Goal: Task Accomplishment & Management: Manage account settings

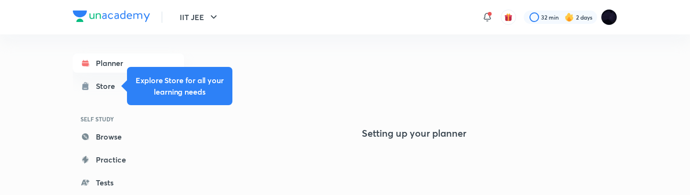
click at [605, 23] on img at bounding box center [609, 17] width 16 height 16
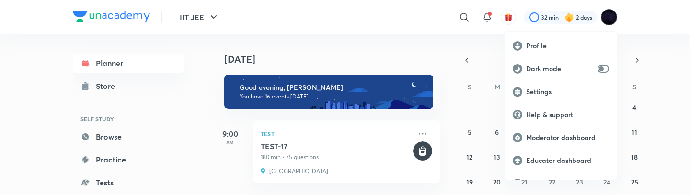
click at [460, 16] on div at bounding box center [345, 97] width 690 height 195
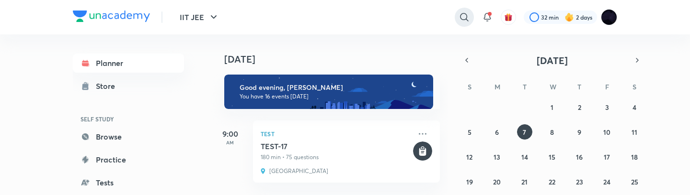
click at [460, 20] on icon at bounding box center [463, 16] width 11 height 11
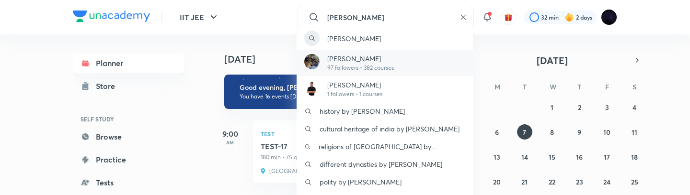
type input "chaya"
click at [364, 63] on p "[PERSON_NAME]" at bounding box center [360, 59] width 67 height 10
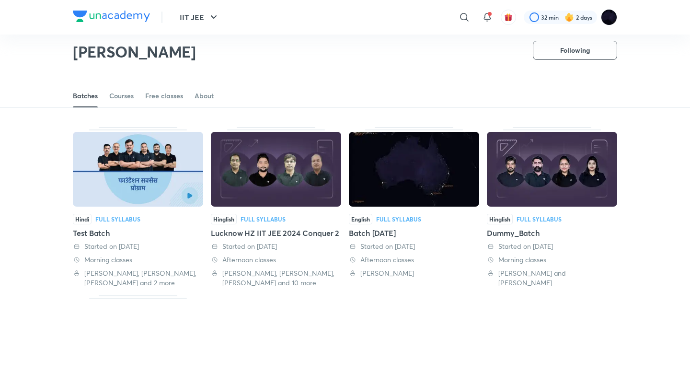
scroll to position [23, 0]
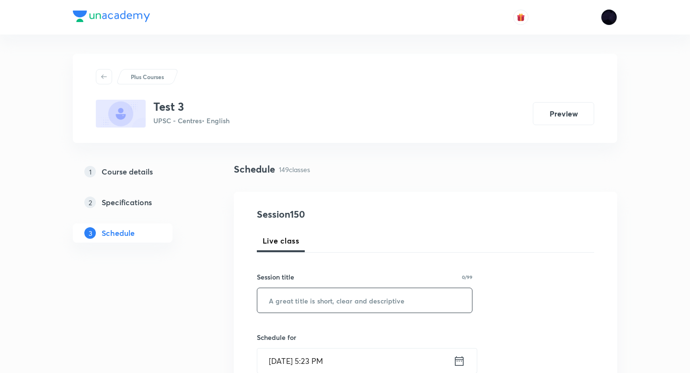
click at [310, 301] on input "text" at bounding box center [364, 300] width 215 height 24
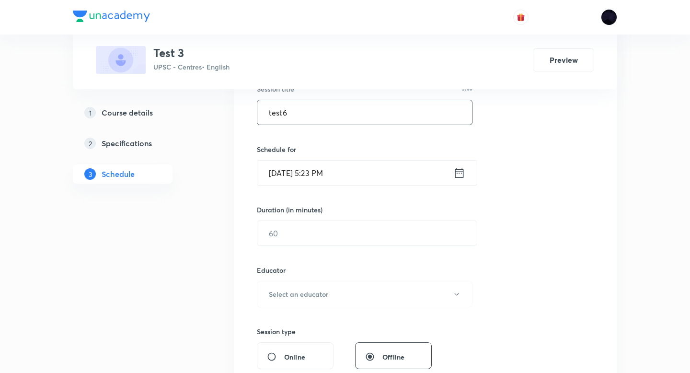
scroll to position [202, 0]
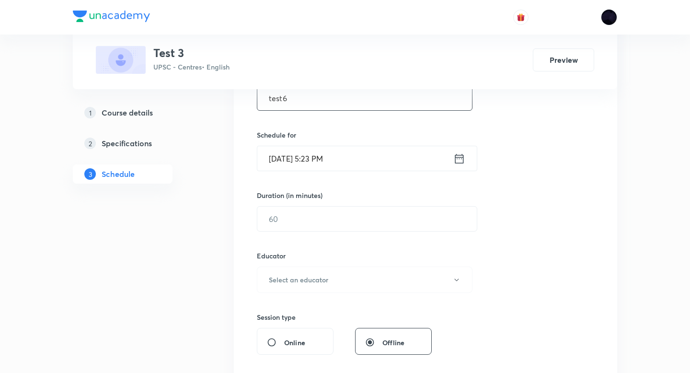
type input "test6"
click at [463, 158] on icon at bounding box center [459, 158] width 12 height 13
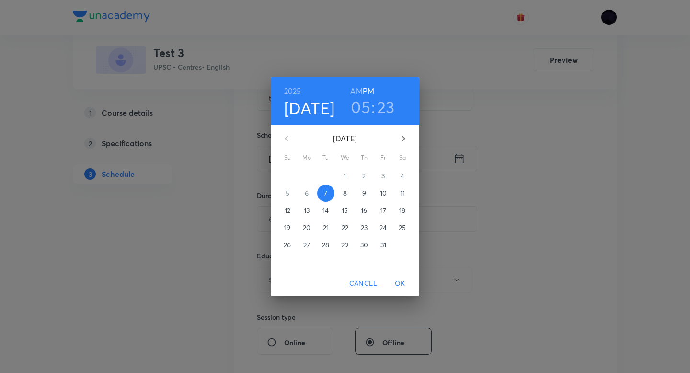
click at [386, 109] on h3 "23" at bounding box center [386, 107] width 18 height 20
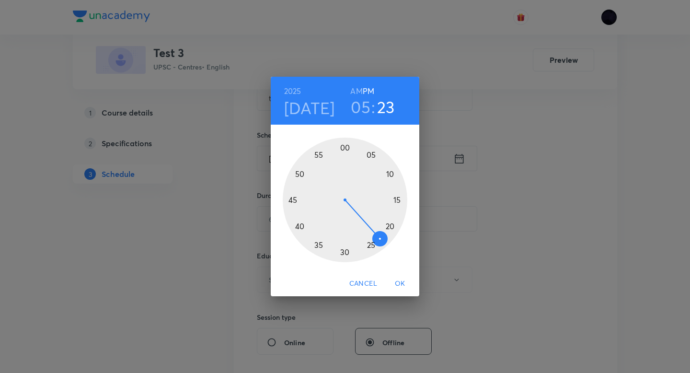
click at [313, 243] on div at bounding box center [345, 199] width 125 height 125
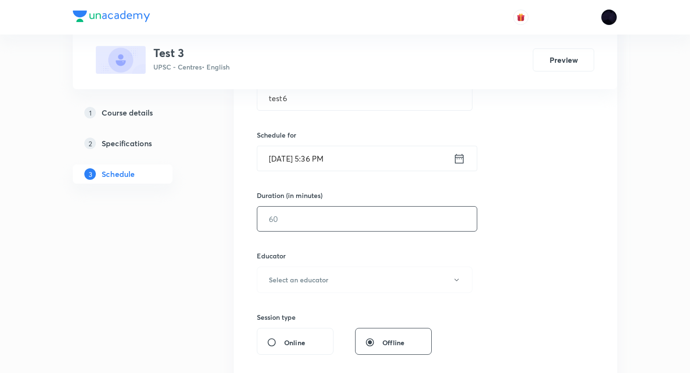
click at [311, 206] on div "​" at bounding box center [367, 218] width 220 height 25
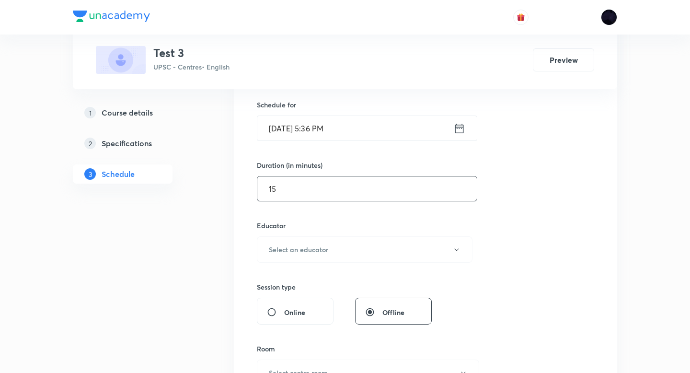
scroll to position [241, 0]
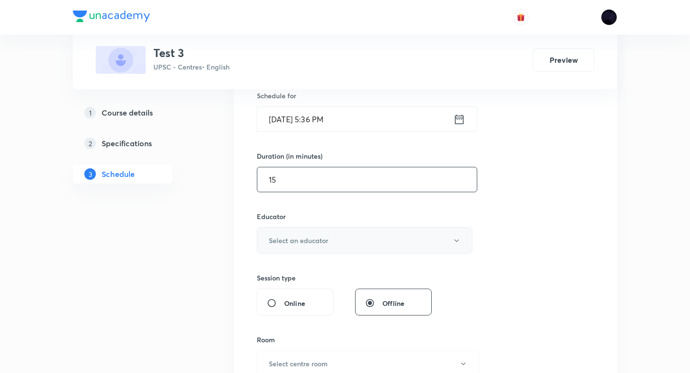
type input "15"
click at [318, 241] on h6 "Select an educator" at bounding box center [298, 240] width 59 height 10
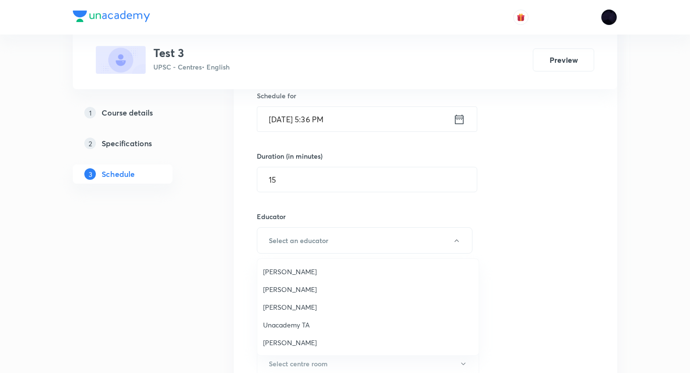
click at [294, 270] on span "[PERSON_NAME]" at bounding box center [368, 271] width 210 height 10
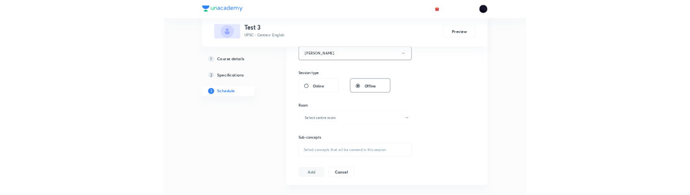
scroll to position [383, 0]
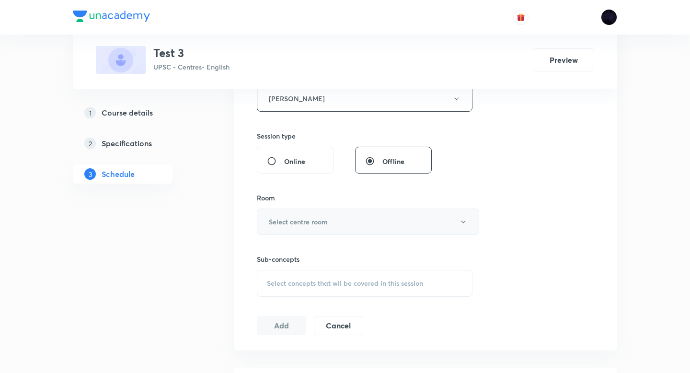
click at [352, 214] on button "Select centre room" at bounding box center [368, 221] width 222 height 26
click at [346, 261] on li "1202" at bounding box center [367, 270] width 221 height 18
click at [340, 280] on span "Select concepts that wil be covered in this session" at bounding box center [345, 283] width 156 height 8
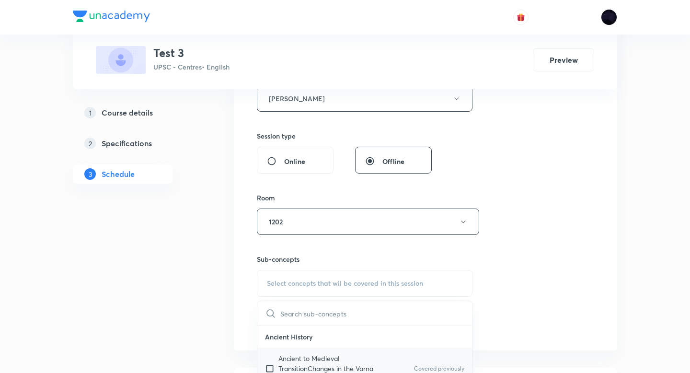
click at [270, 364] on input "checkbox" at bounding box center [271, 368] width 13 height 30
checkbox input "true"
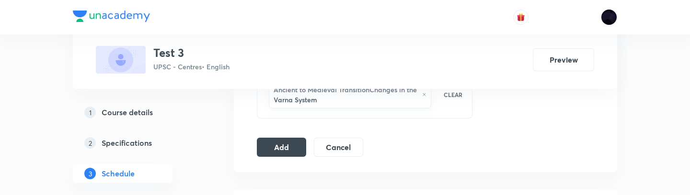
scroll to position [588, 0]
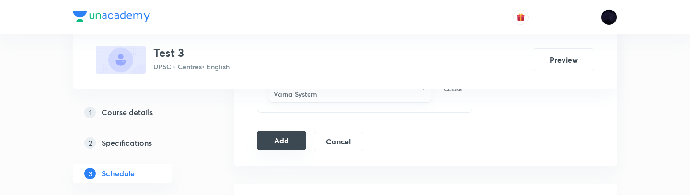
click at [272, 144] on button "Add" at bounding box center [281, 140] width 49 height 19
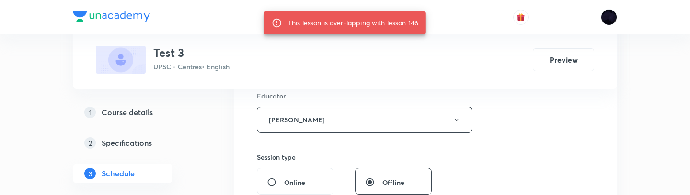
scroll to position [361, 0]
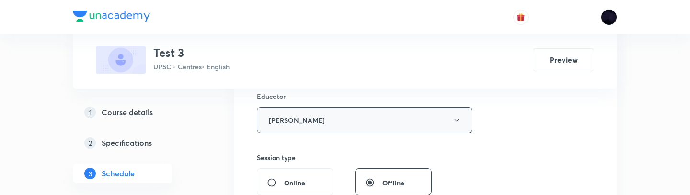
click at [323, 121] on button "[PERSON_NAME]" at bounding box center [364, 120] width 215 height 26
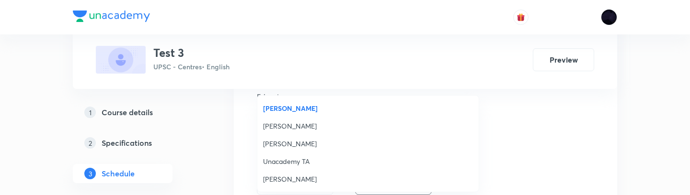
click at [293, 128] on span "[PERSON_NAME]" at bounding box center [368, 126] width 210 height 10
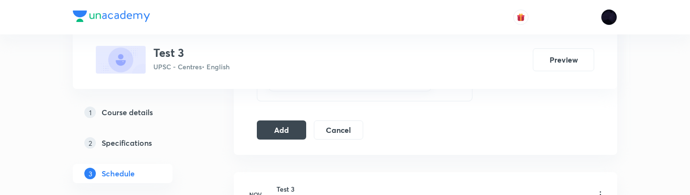
scroll to position [602, 0]
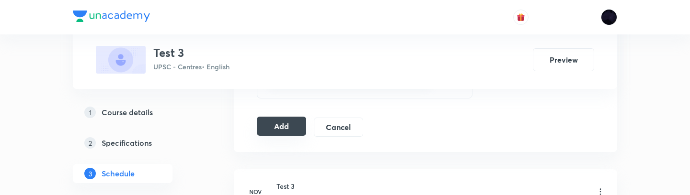
click at [287, 127] on button "Add" at bounding box center [281, 126] width 49 height 19
click at [293, 119] on button "Add" at bounding box center [281, 126] width 49 height 19
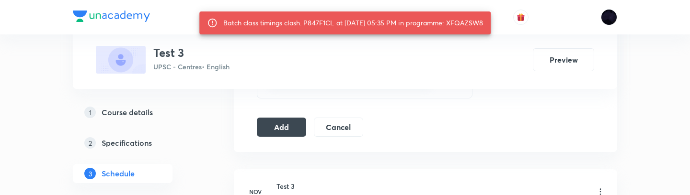
click at [465, 20] on div "Batch class timings clash. P847F1CL at 07 Oct 2025 05:35 PM in programme: XFQAZ…" at bounding box center [353, 22] width 260 height 17
copy div "XFQAZSW8"
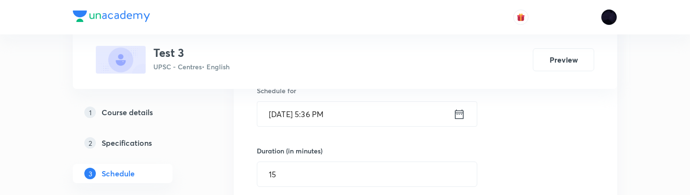
scroll to position [223, 0]
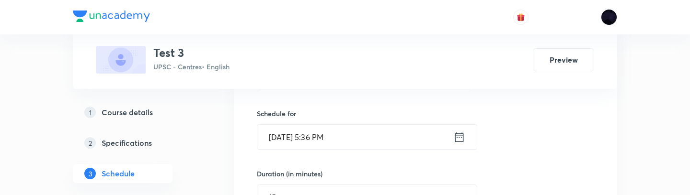
click at [456, 139] on icon at bounding box center [459, 137] width 12 height 13
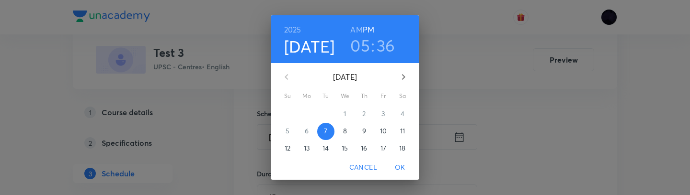
click at [382, 42] on h3 "36" at bounding box center [385, 45] width 19 height 20
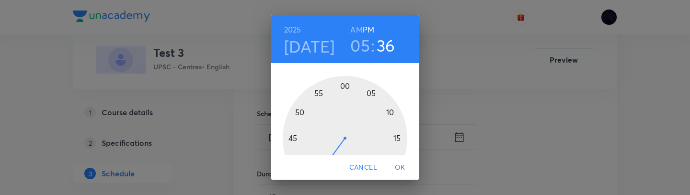
click at [319, 94] on div at bounding box center [345, 138] width 125 height 125
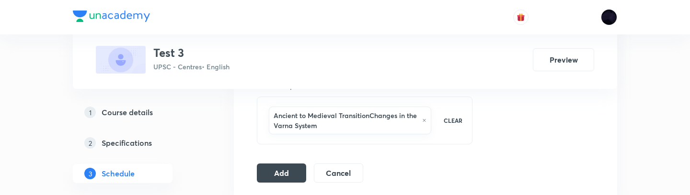
scroll to position [559, 0]
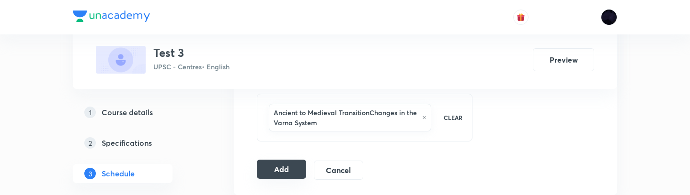
click at [283, 171] on button "Add" at bounding box center [281, 169] width 49 height 19
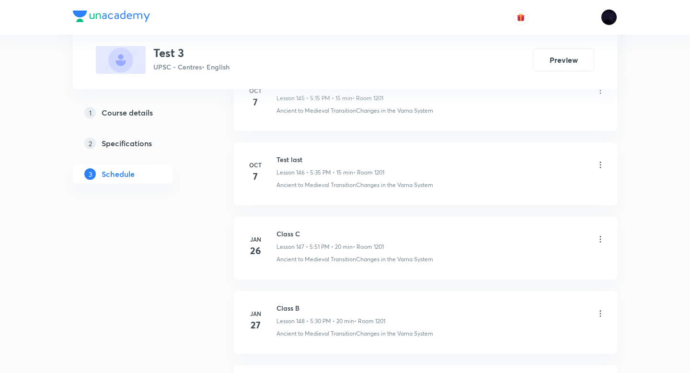
scroll to position [11286, 0]
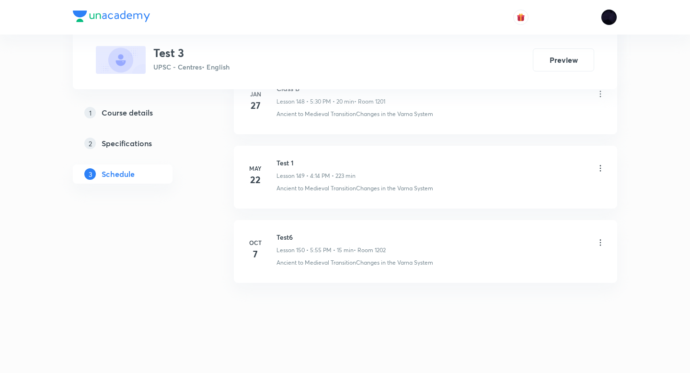
drag, startPoint x: 276, startPoint y: 241, endPoint x: 294, endPoint y: 245, distance: 18.2
click at [294, 245] on div "Test6 Lesson 150 • 5:55 PM • 15 min • Room 1202" at bounding box center [330, 243] width 109 height 23
click at [601, 238] on icon at bounding box center [600, 243] width 10 height 10
click at [535, 269] on li "Edit" at bounding box center [551, 267] width 105 height 18
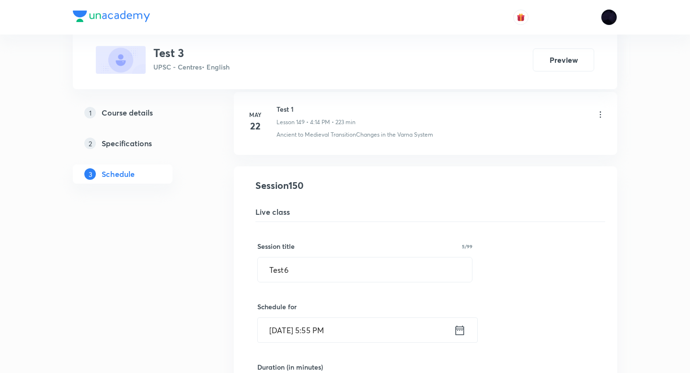
click at [139, 144] on h5 "Specifications" at bounding box center [127, 142] width 50 height 11
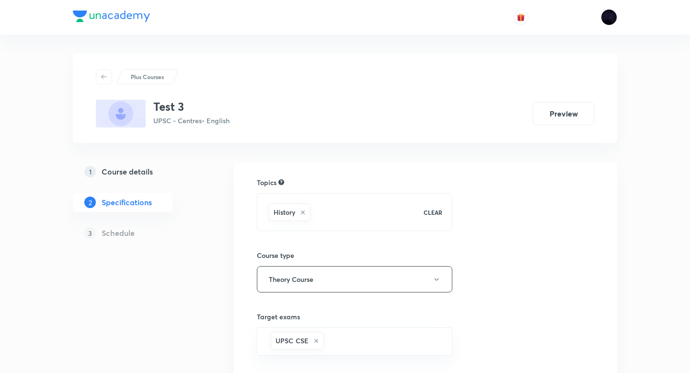
click at [104, 173] on h5 "Course details" at bounding box center [127, 171] width 51 height 11
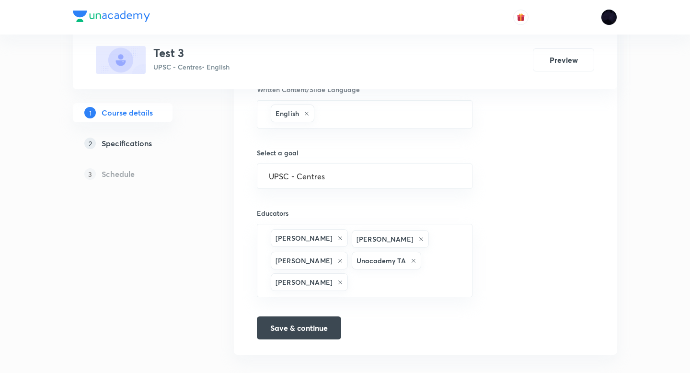
scroll to position [621, 0]
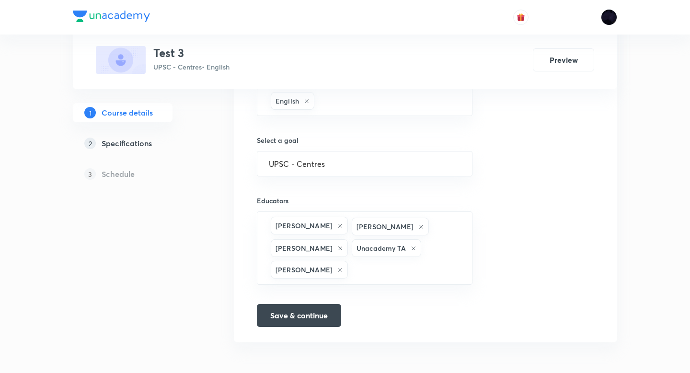
click at [124, 172] on h5 "Schedule" at bounding box center [118, 173] width 33 height 11
click at [151, 180] on div "3 Schedule" at bounding box center [138, 173] width 130 height 19
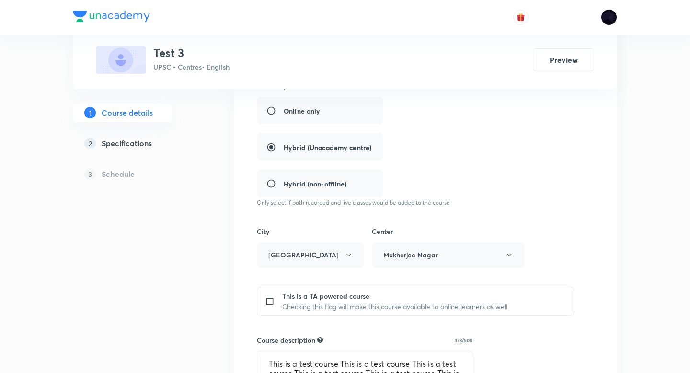
scroll to position [0, 0]
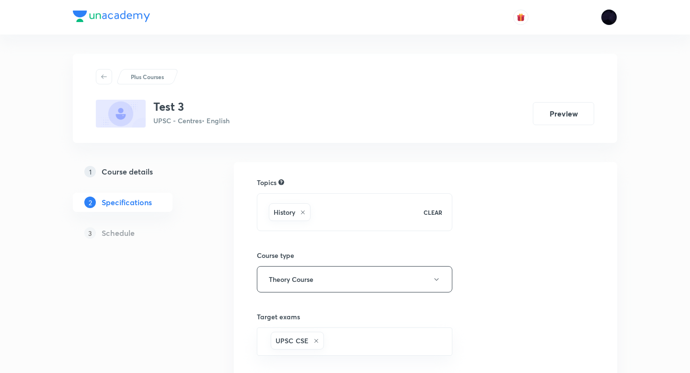
click at [133, 180] on link "1 Course details" at bounding box center [138, 171] width 130 height 19
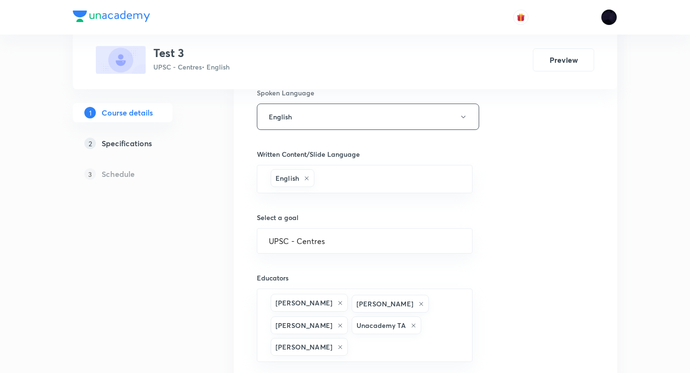
scroll to position [621, 0]
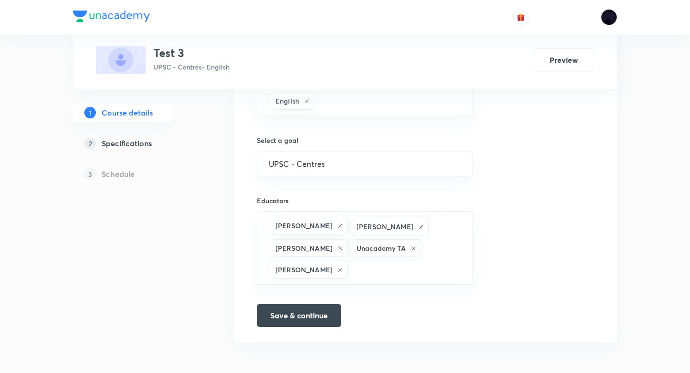
click at [134, 141] on h5 "Specifications" at bounding box center [127, 142] width 50 height 11
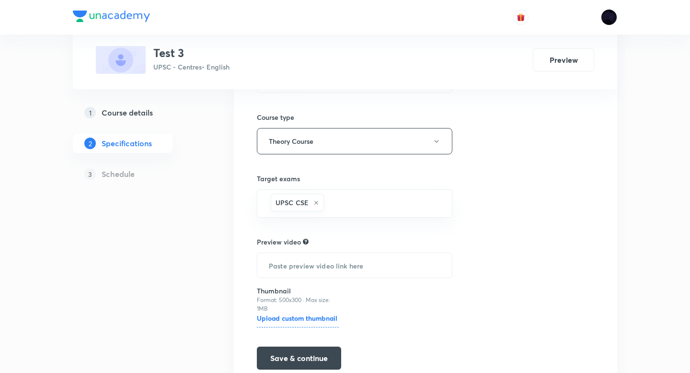
scroll to position [181, 0]
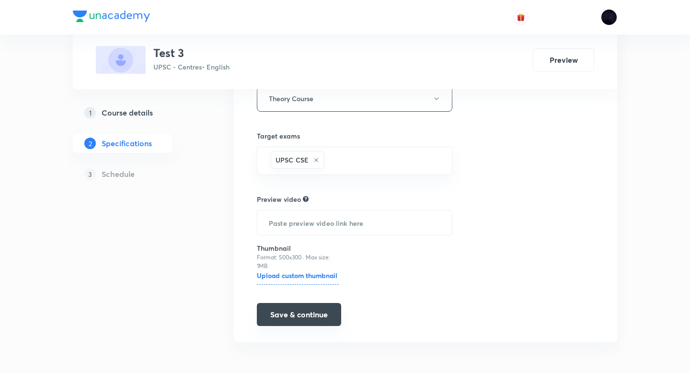
click at [283, 318] on button "Save & continue" at bounding box center [299, 314] width 84 height 23
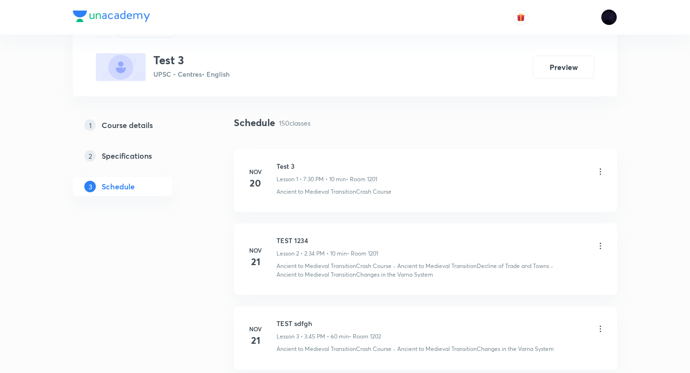
scroll to position [51, 0]
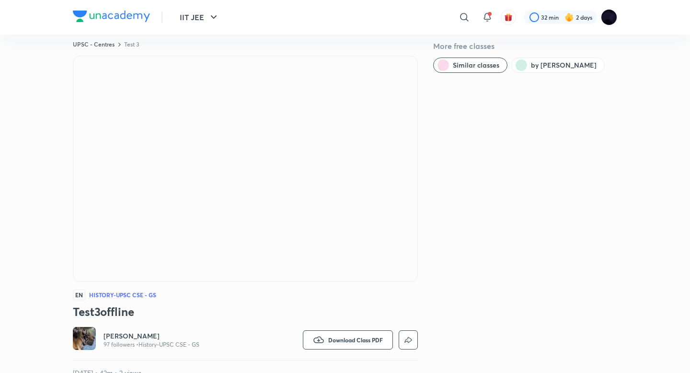
scroll to position [18, 0]
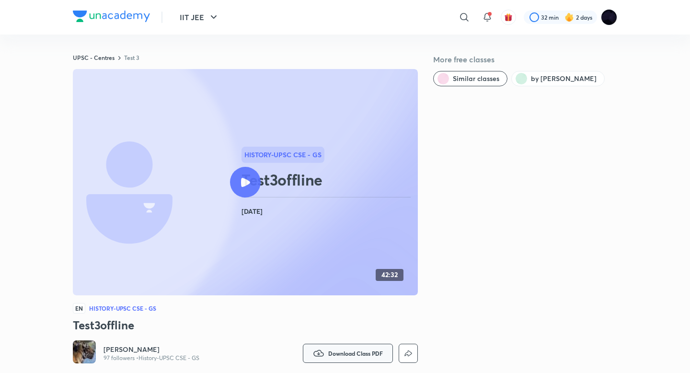
click at [333, 351] on span "Download Class PDF" at bounding box center [355, 353] width 55 height 8
click at [316, 347] on icon at bounding box center [315, 346] width 10 height 10
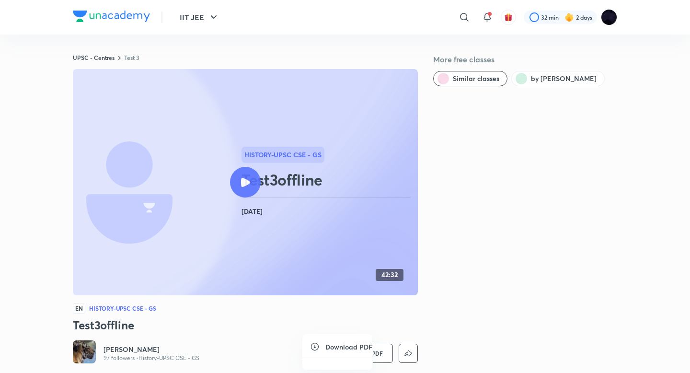
click at [316, 347] on icon at bounding box center [315, 346] width 10 height 10
click at [313, 344] on icon at bounding box center [315, 346] width 10 height 10
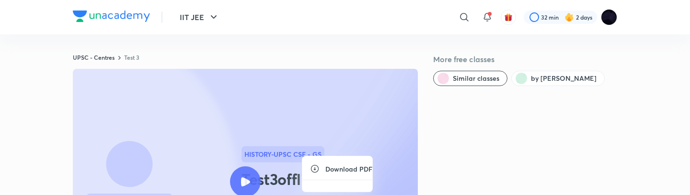
click at [229, 98] on div at bounding box center [345, 97] width 690 height 195
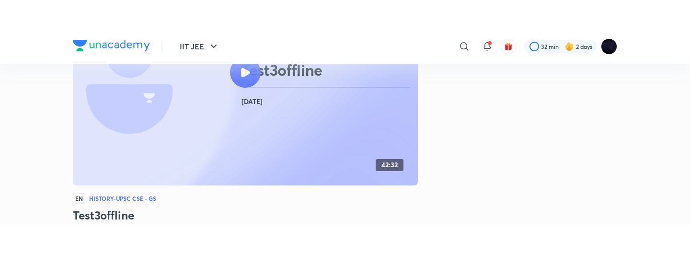
scroll to position [138, 0]
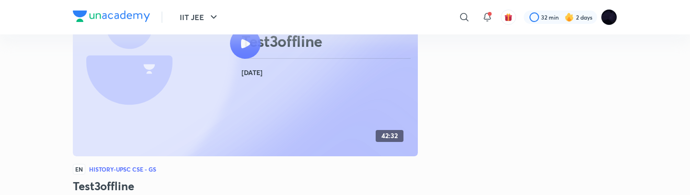
click at [242, 45] on icon at bounding box center [245, 43] width 9 height 9
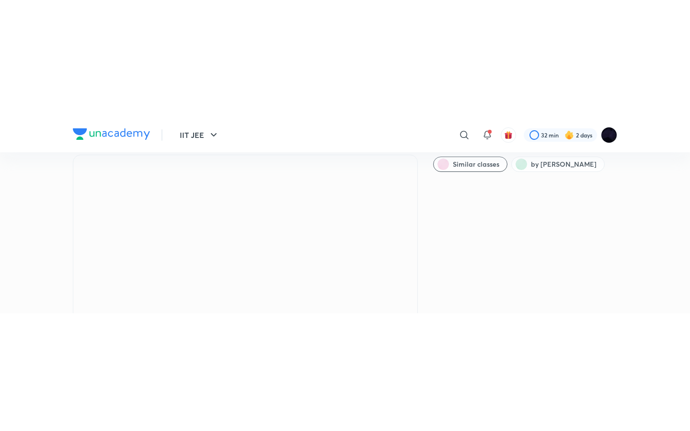
scroll to position [19, 0]
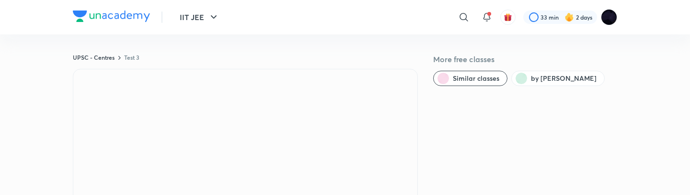
drag, startPoint x: 564, startPoint y: 195, endPoint x: 564, endPoint y: 250, distance: 55.6
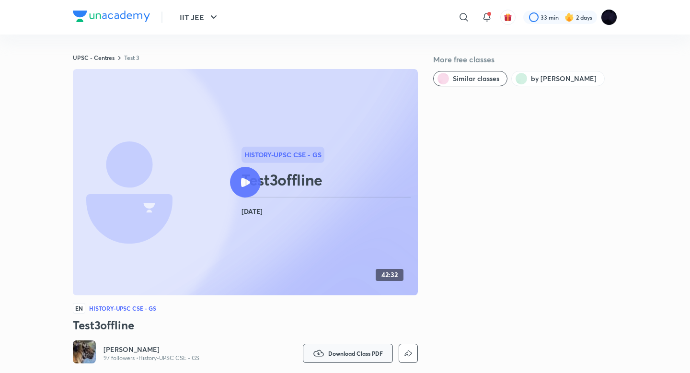
scroll to position [66, 0]
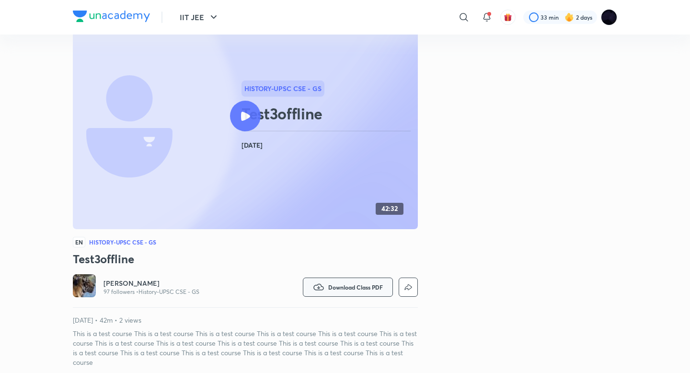
click at [328, 195] on span "Download Class PDF" at bounding box center [355, 287] width 55 height 8
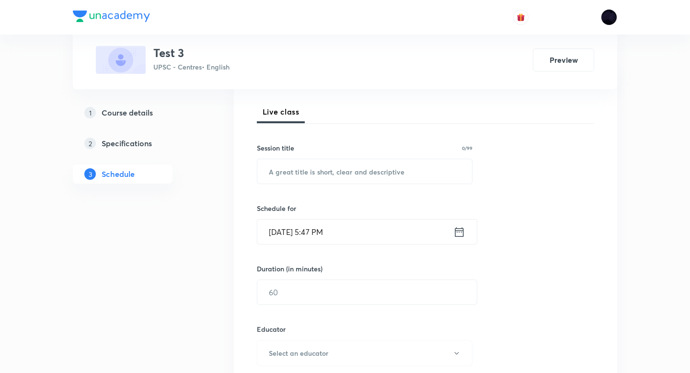
scroll to position [114, 0]
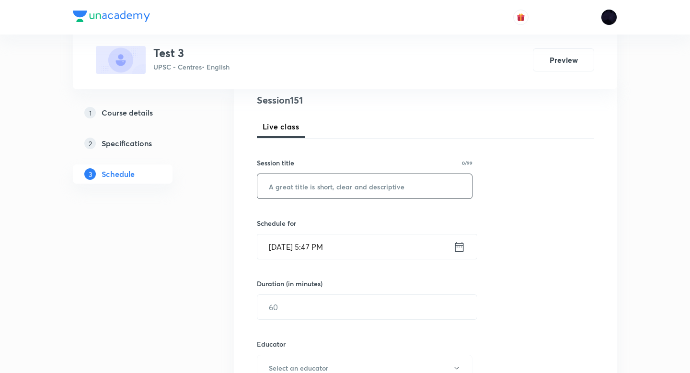
click at [344, 178] on input "text" at bounding box center [364, 186] width 215 height 24
type input "testing end class"
click at [460, 248] on icon at bounding box center [459, 246] width 12 height 13
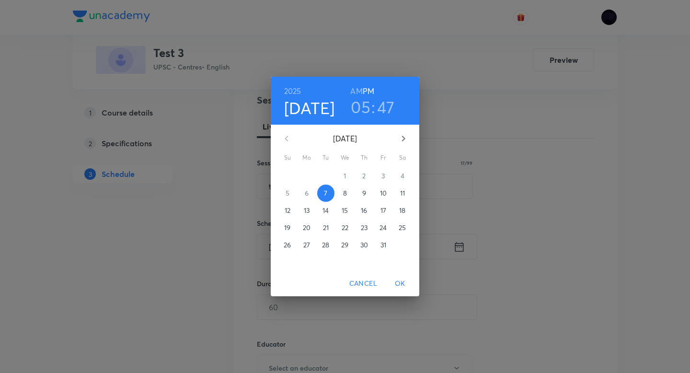
click at [366, 109] on h3 "05" at bounding box center [361, 107] width 20 height 20
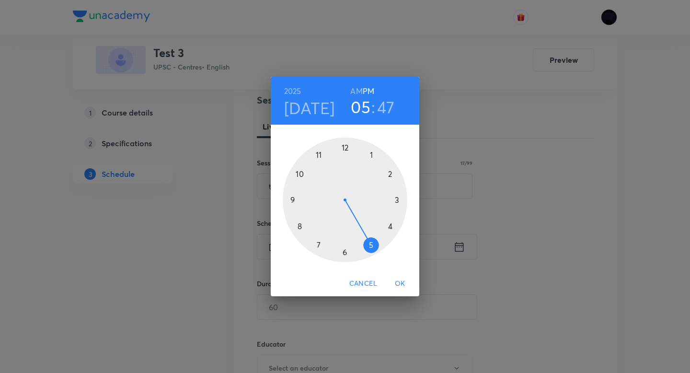
click at [345, 255] on div at bounding box center [345, 199] width 125 height 125
click at [386, 107] on h3 "47" at bounding box center [386, 107] width 18 height 20
click at [366, 155] on div at bounding box center [345, 199] width 125 height 125
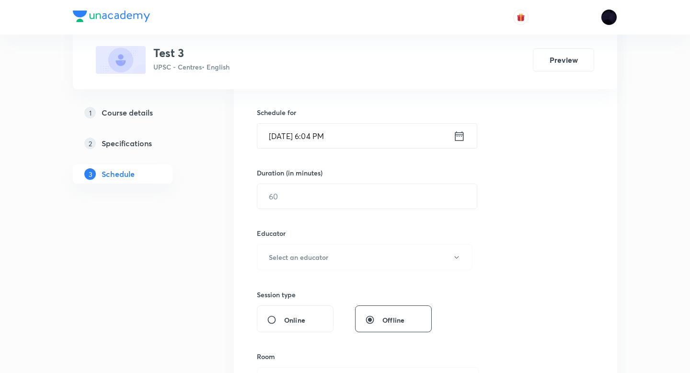
scroll to position [225, 0]
click at [329, 196] on input "text" at bounding box center [366, 196] width 219 height 24
type input "15"
click at [360, 262] on button "Select an educator" at bounding box center [364, 257] width 215 height 26
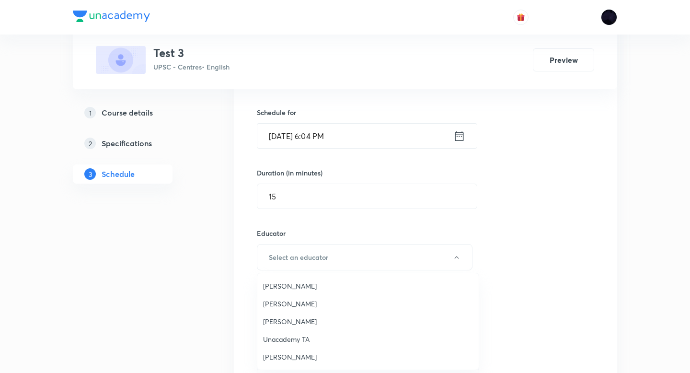
click at [295, 305] on span "[PERSON_NAME]" at bounding box center [368, 303] width 210 height 10
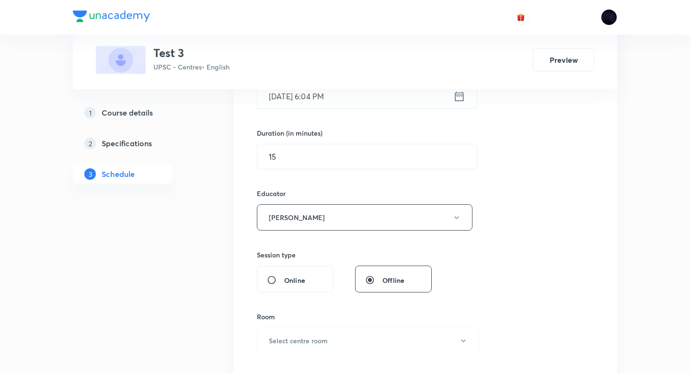
scroll to position [332, 0]
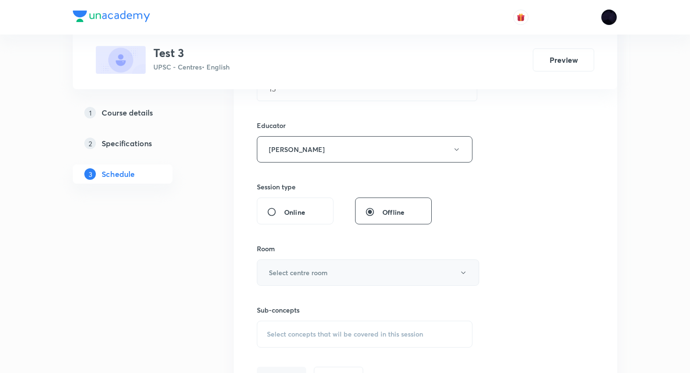
click at [329, 265] on button "Select centre room" at bounding box center [368, 272] width 222 height 26
click at [329, 308] on li "1201" at bounding box center [367, 304] width 221 height 18
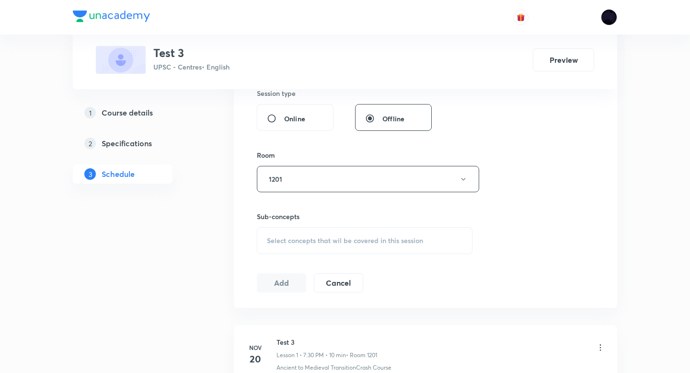
scroll to position [427, 0]
click at [344, 248] on div "Select concepts that wil be covered in this session" at bounding box center [364, 239] width 215 height 27
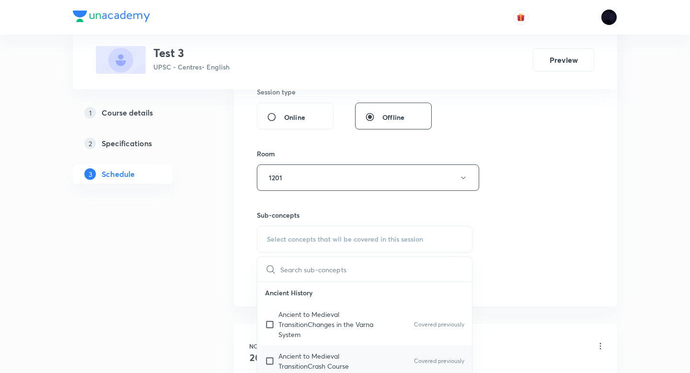
click at [271, 359] on input "checkbox" at bounding box center [271, 361] width 13 height 20
checkbox input "true"
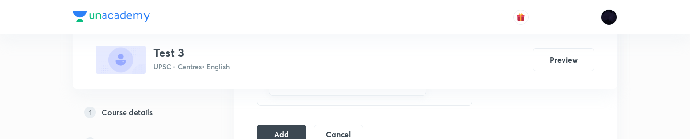
scroll to position [597, 0]
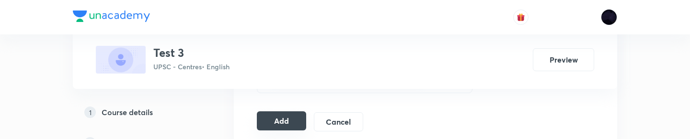
click at [291, 122] on button "Add" at bounding box center [281, 121] width 49 height 19
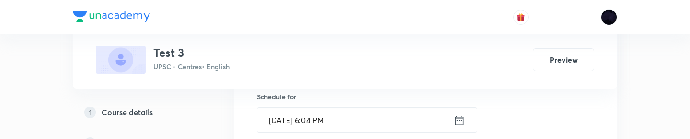
scroll to position [239, 0]
click at [460, 118] on icon at bounding box center [459, 120] width 12 height 13
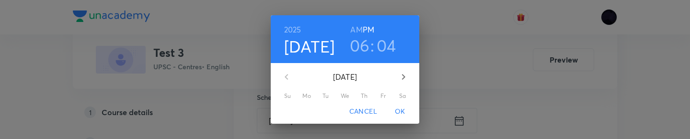
click at [386, 51] on h3 "04" at bounding box center [386, 45] width 20 height 20
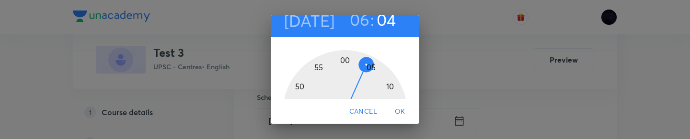
scroll to position [30, 0]
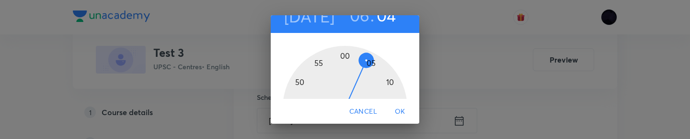
click at [388, 84] on div at bounding box center [345, 108] width 125 height 125
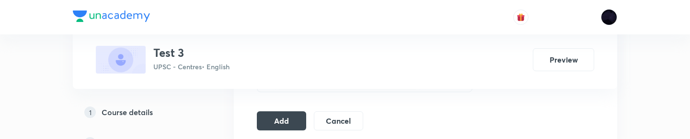
scroll to position [630, 0]
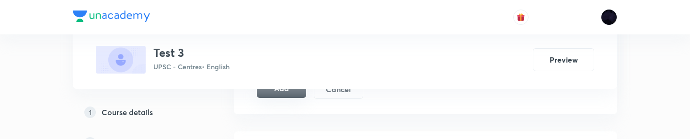
click at [295, 95] on button "Add" at bounding box center [281, 88] width 49 height 19
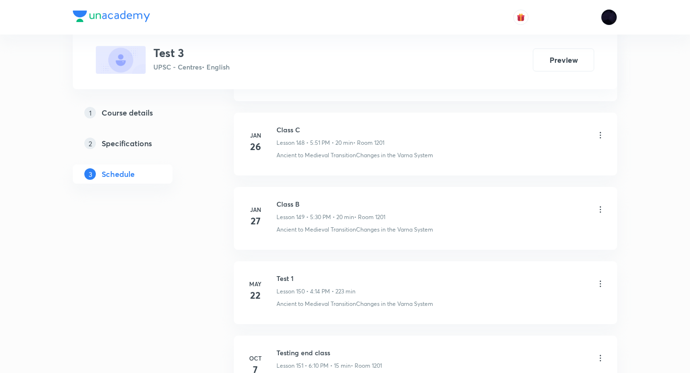
scroll to position [11361, 0]
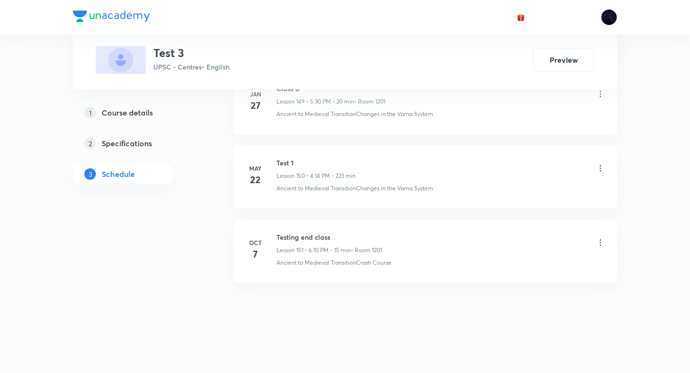
click at [306, 241] on h6 "Testing end class" at bounding box center [328, 237] width 105 height 10
click at [601, 248] on div at bounding box center [600, 243] width 10 height 11
click at [601, 242] on icon at bounding box center [600, 243] width 10 height 10
click at [511, 269] on p "Edit" at bounding box center [513, 266] width 12 height 10
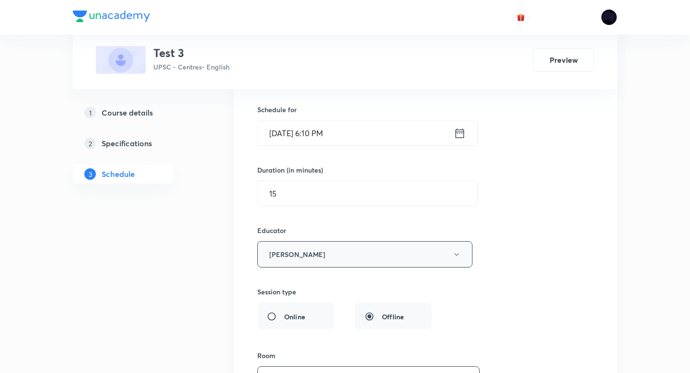
scroll to position [11556, 0]
click at [341, 258] on button "[PERSON_NAME]" at bounding box center [364, 256] width 215 height 26
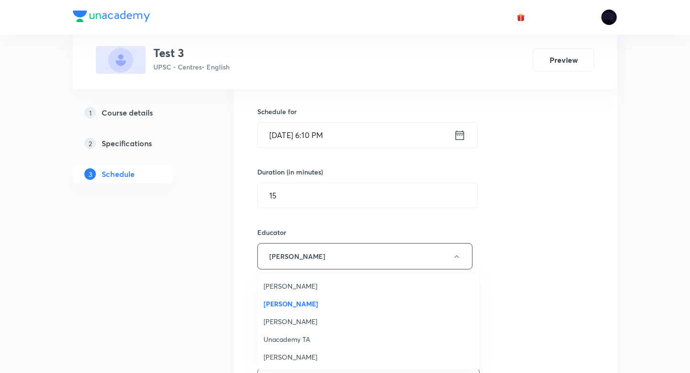
click at [297, 286] on span "[PERSON_NAME]" at bounding box center [368, 286] width 210 height 10
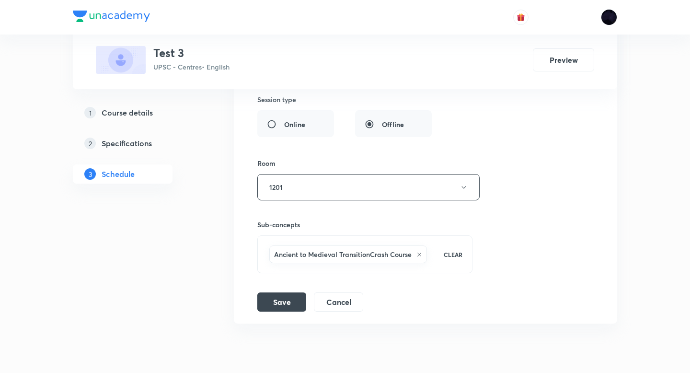
scroll to position [11767, 0]
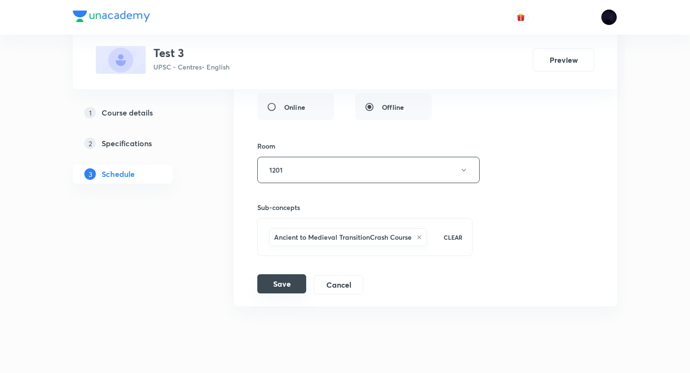
click at [272, 283] on button "Save" at bounding box center [281, 283] width 49 height 19
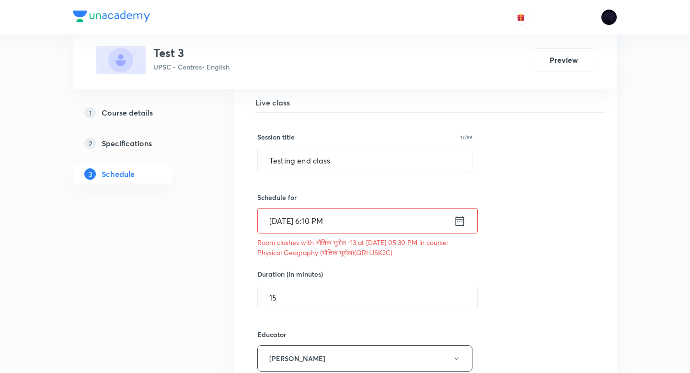
scroll to position [11469, 0]
click at [460, 222] on icon at bounding box center [460, 221] width 12 height 13
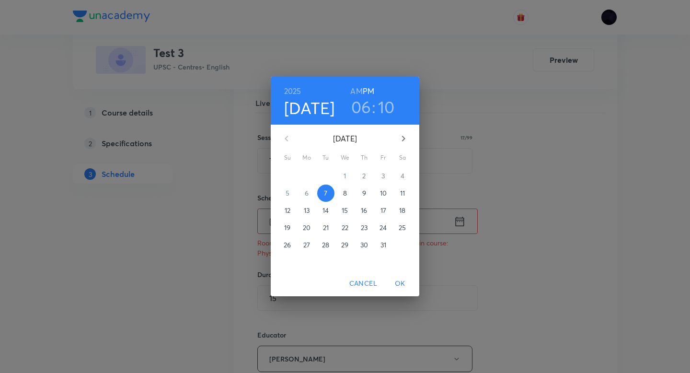
click at [386, 107] on h3 "10" at bounding box center [386, 107] width 17 height 20
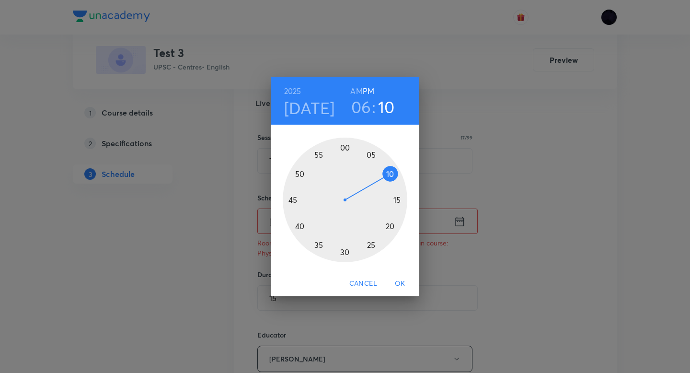
click at [400, 200] on div at bounding box center [345, 199] width 125 height 125
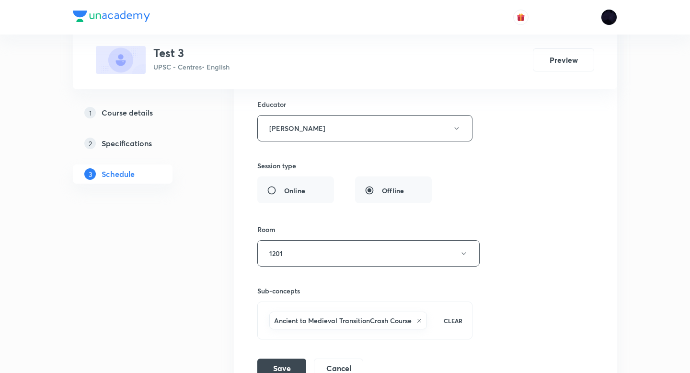
scroll to position [11806, 0]
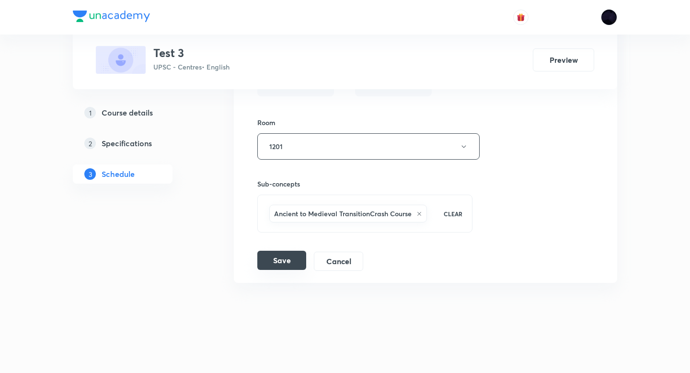
click at [280, 267] on button "Save" at bounding box center [281, 259] width 49 height 19
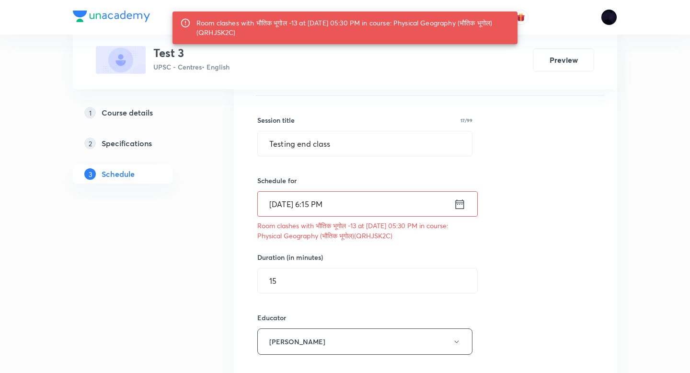
scroll to position [11481, 0]
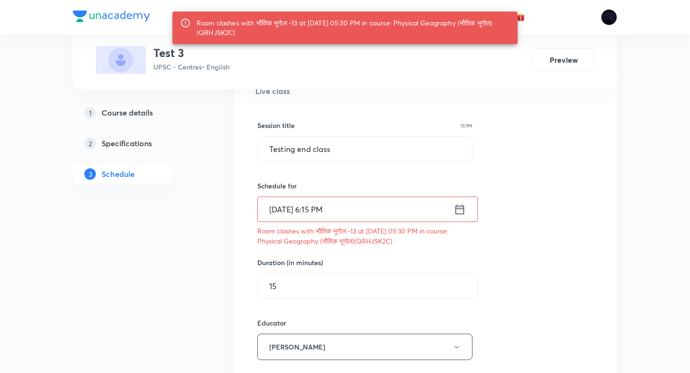
click at [330, 209] on input "[DATE] 6:15 PM" at bounding box center [356, 209] width 196 height 24
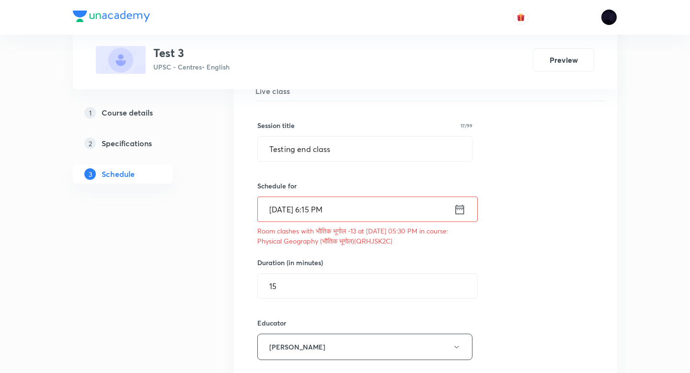
click at [379, 106] on div "Session title 17/99 Testing end class ​ Schedule for [DATE] 6:15 PM ​ Room clas…" at bounding box center [425, 348] width 336 height 495
click at [458, 206] on icon at bounding box center [460, 209] width 12 height 13
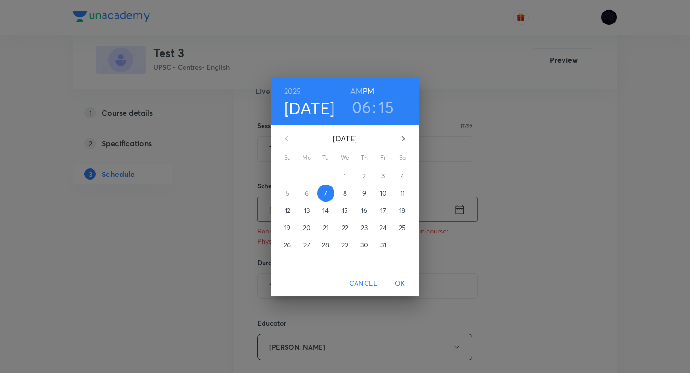
click at [388, 102] on h3 "15" at bounding box center [386, 107] width 16 height 20
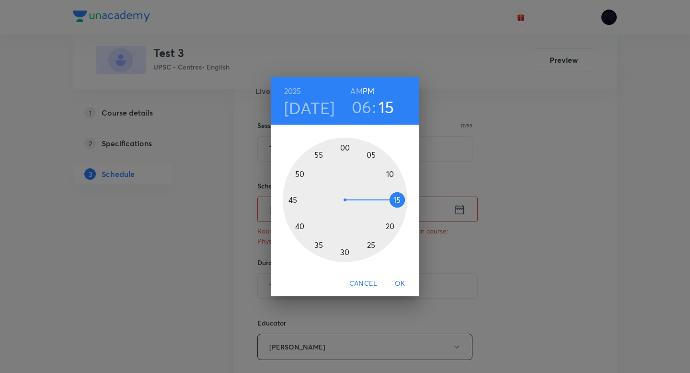
click at [389, 219] on div at bounding box center [345, 199] width 125 height 125
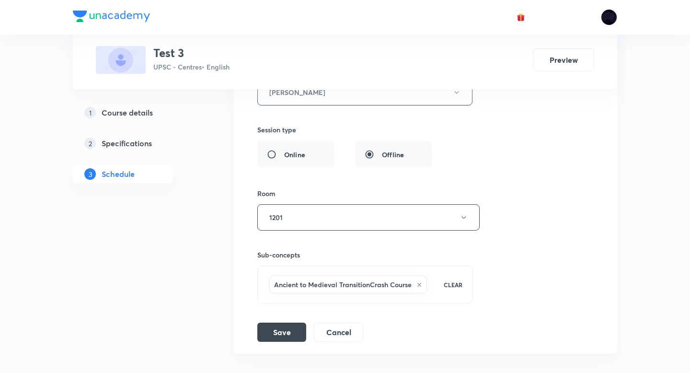
scroll to position [11806, 0]
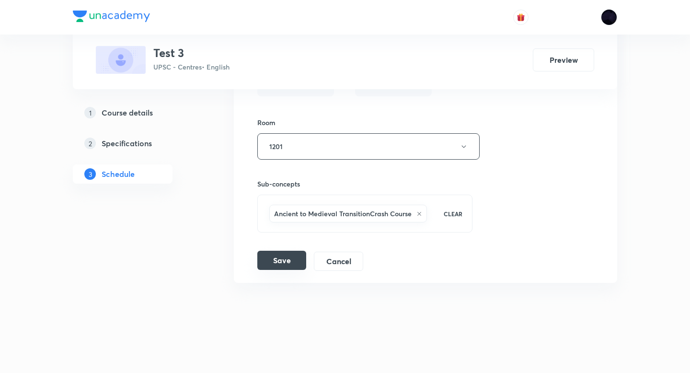
click at [297, 258] on button "Save" at bounding box center [281, 259] width 49 height 19
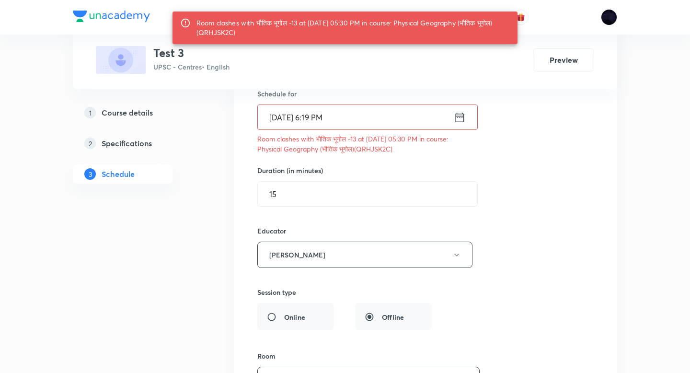
scroll to position [11566, 0]
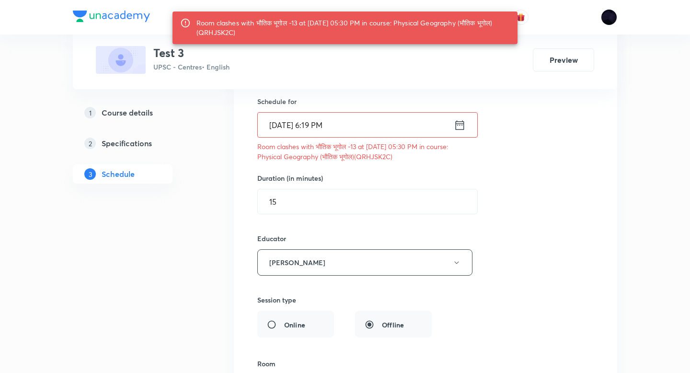
click at [463, 127] on icon at bounding box center [459, 125] width 9 height 10
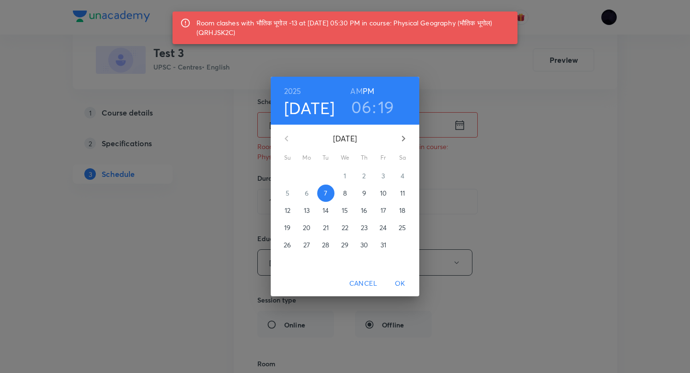
click at [382, 103] on h3 "19" at bounding box center [386, 107] width 16 height 20
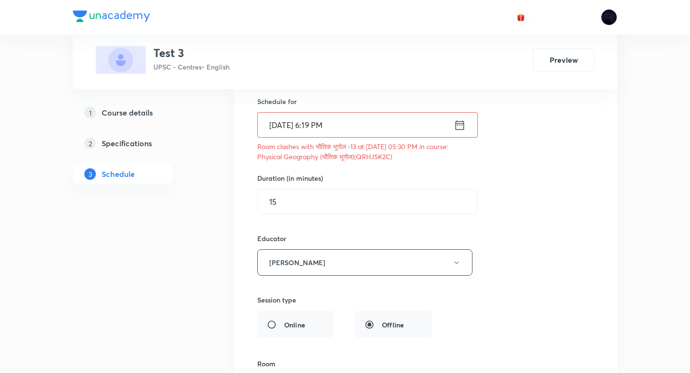
click at [462, 125] on icon at bounding box center [460, 124] width 12 height 13
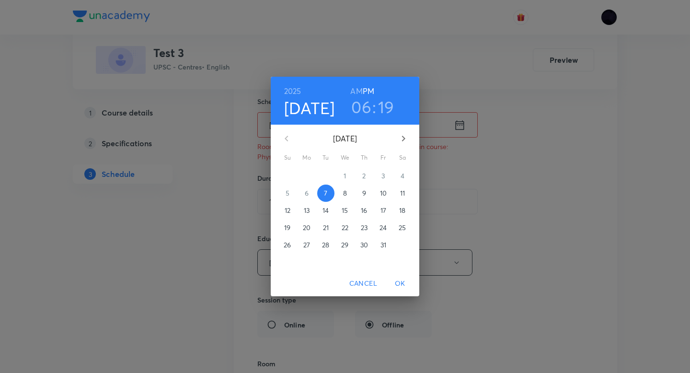
click at [385, 107] on h3 "19" at bounding box center [386, 107] width 16 height 20
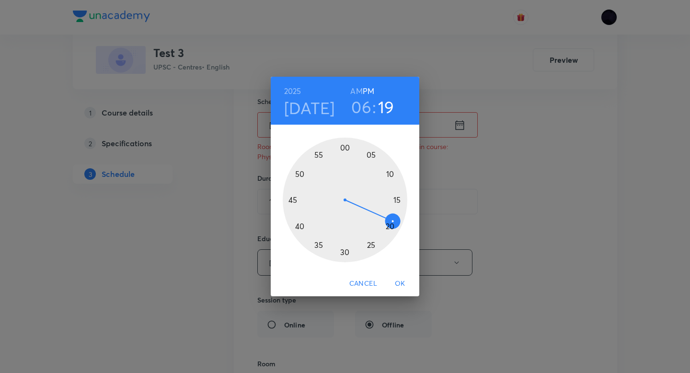
click at [346, 252] on div at bounding box center [345, 199] width 125 height 125
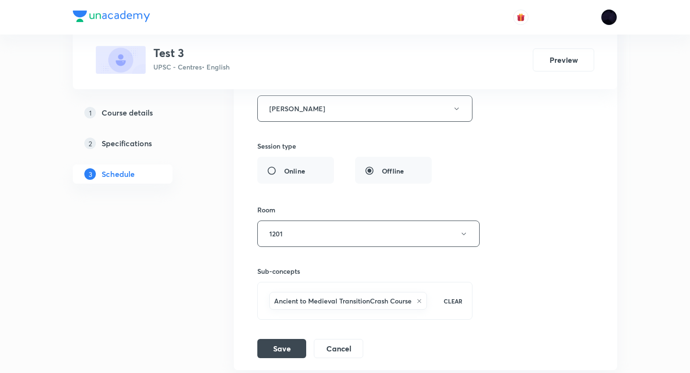
scroll to position [11806, 0]
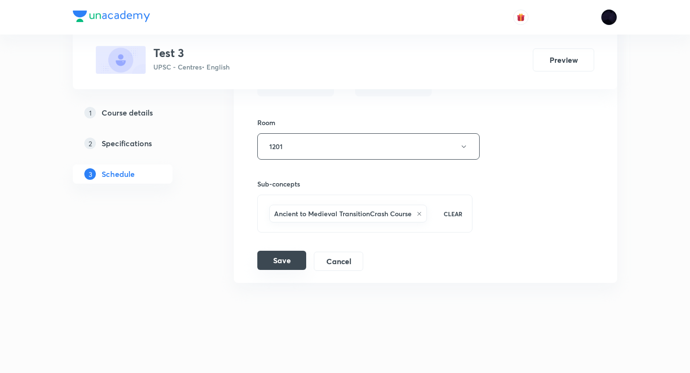
click at [284, 269] on button "Save" at bounding box center [281, 259] width 49 height 19
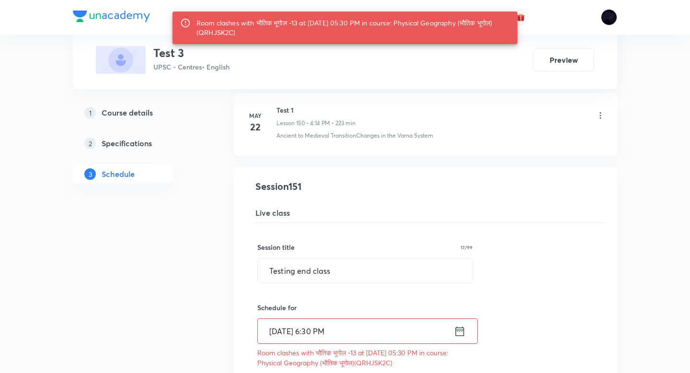
scroll to position [11356, 0]
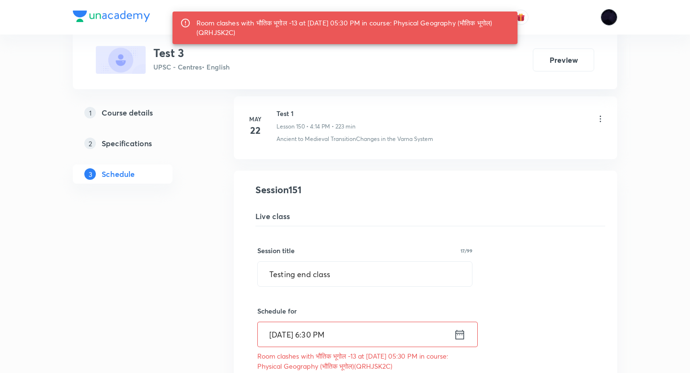
click at [613, 19] on img at bounding box center [609, 17] width 16 height 16
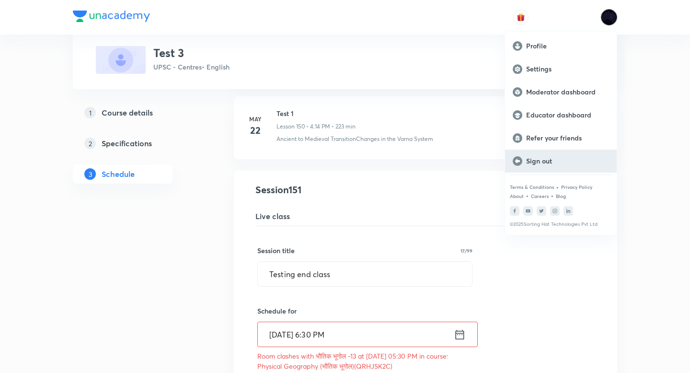
click at [528, 161] on p "Sign out" at bounding box center [567, 161] width 83 height 9
